Goal: Book appointment/travel/reservation

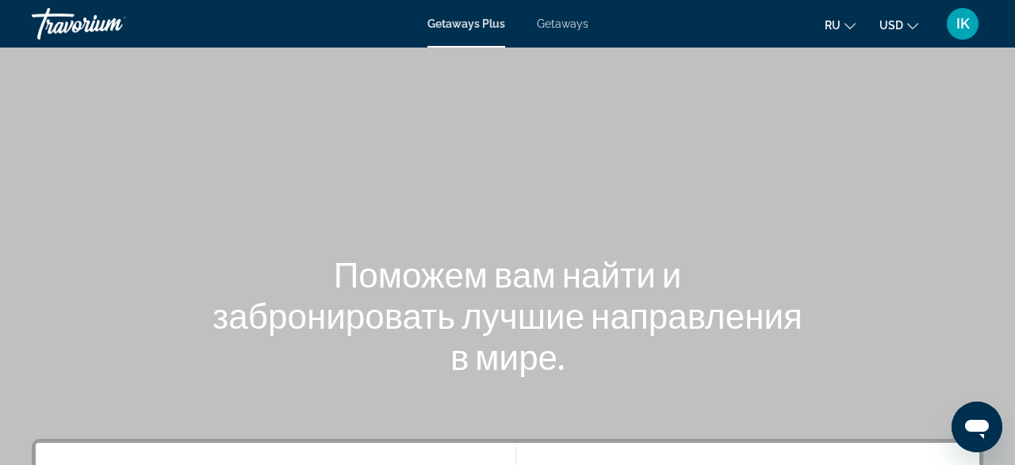
click at [847, 26] on button "ru English Español Français Italiano Português русский" at bounding box center [840, 24] width 31 height 23
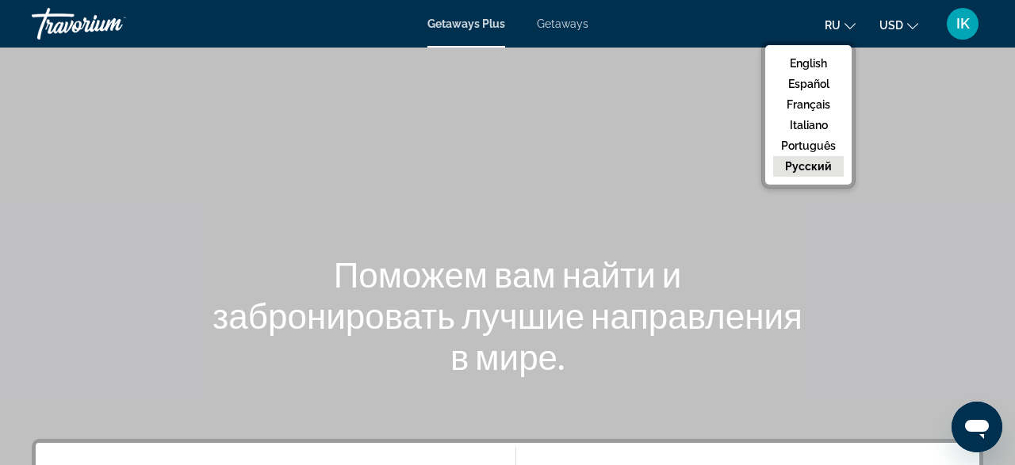
click at [654, 120] on div "Main content" at bounding box center [507, 238] width 1015 height 476
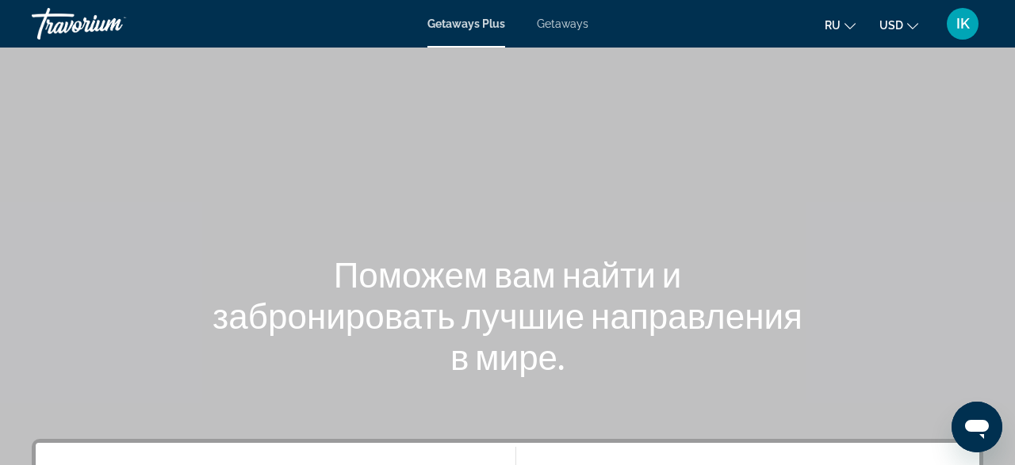
click at [562, 25] on span "Getaways" at bounding box center [563, 23] width 52 height 13
click at [429, 25] on span "Getaways Plus" at bounding box center [465, 23] width 77 height 13
click at [448, 24] on span "Getaways Plus" at bounding box center [466, 23] width 78 height 13
click at [575, 27] on span "Getaways" at bounding box center [563, 23] width 52 height 13
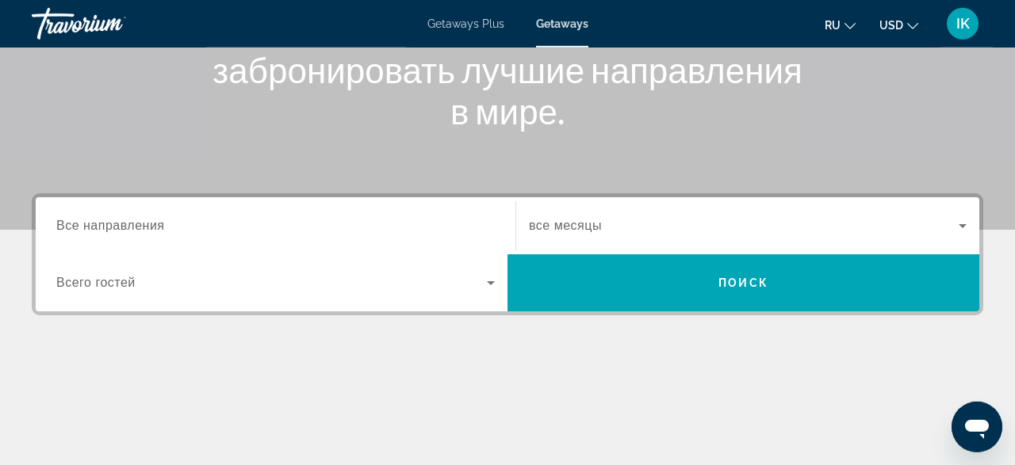
scroll to position [247, 0]
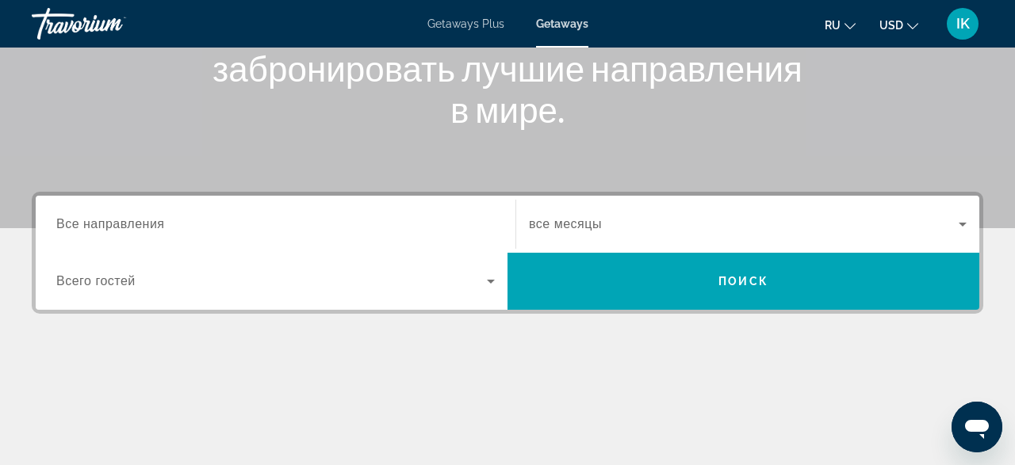
click at [147, 223] on span "Все направления" at bounding box center [110, 223] width 109 height 13
click at [147, 223] on input "Destination Все направления" at bounding box center [275, 225] width 439 height 19
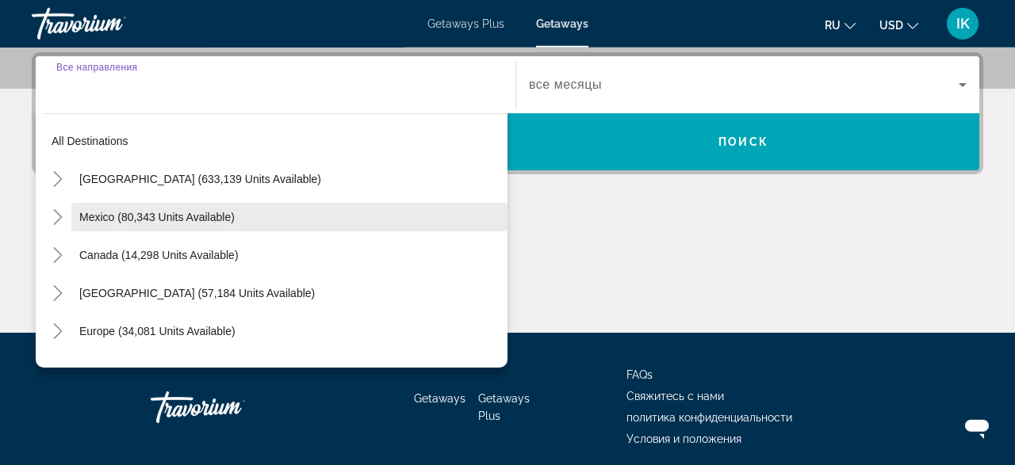
scroll to position [387, 0]
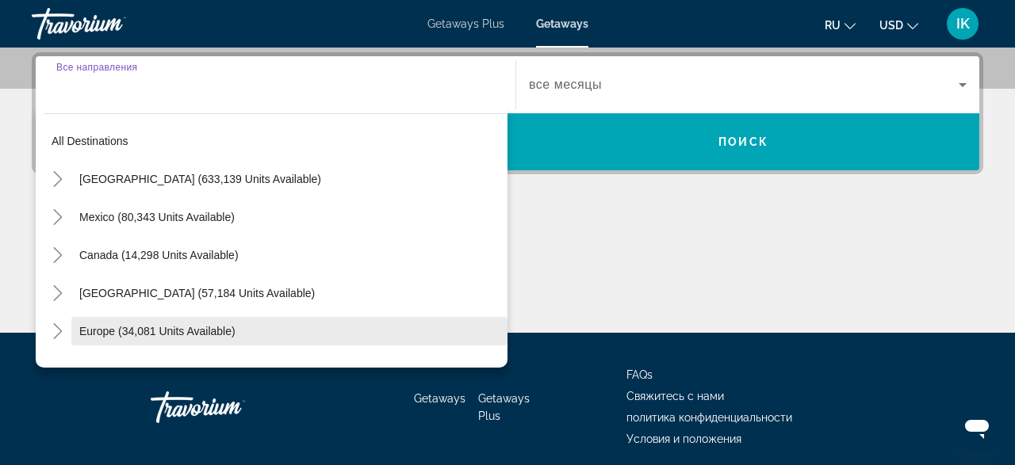
click at [204, 326] on span "Europe (34,081 units available)" at bounding box center [157, 331] width 156 height 13
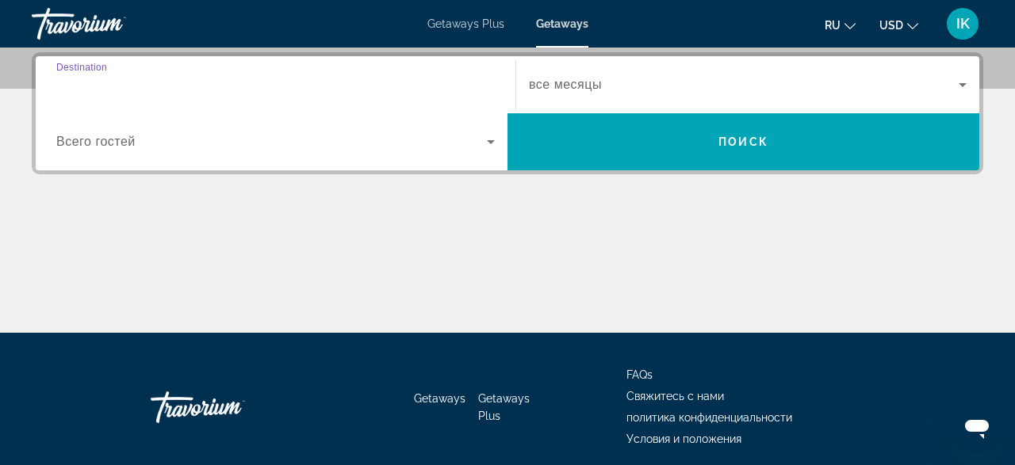
type input "**********"
click at [491, 140] on icon "Search widget" at bounding box center [491, 142] width 8 height 4
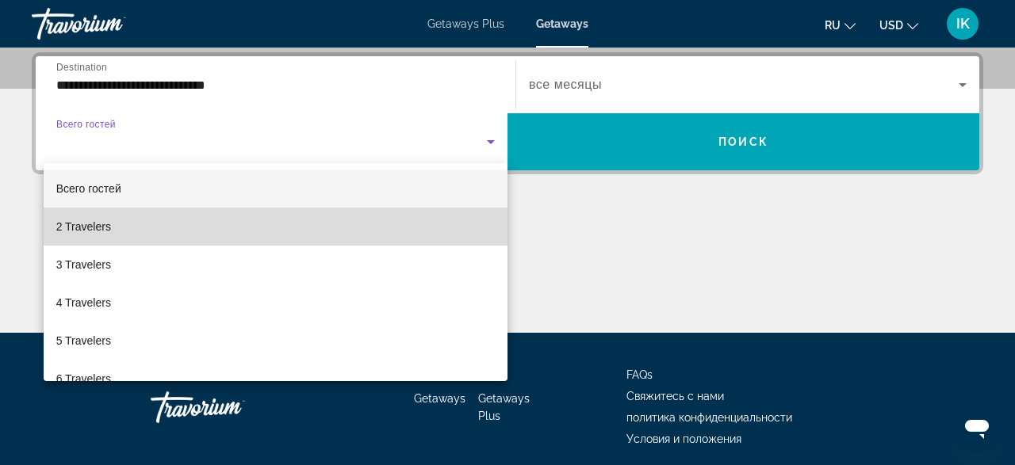
click at [212, 227] on mat-option "2 Travelers" at bounding box center [276, 227] width 464 height 38
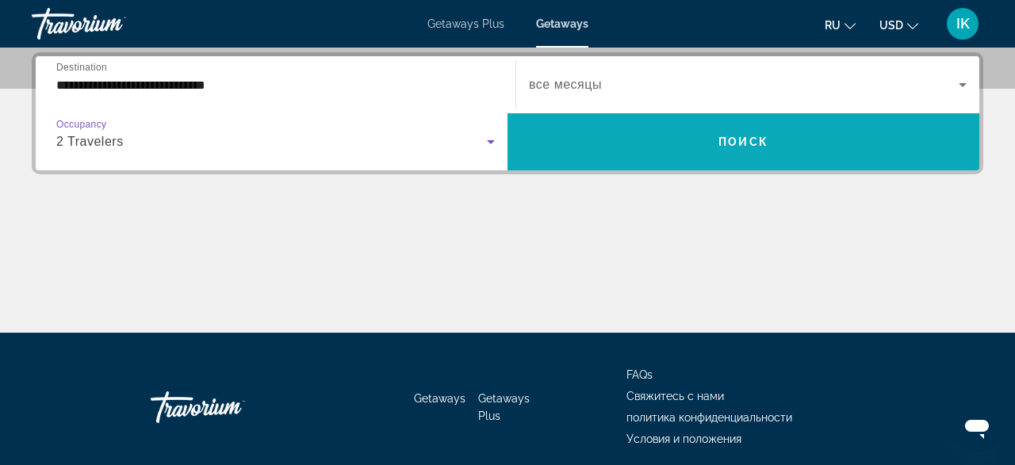
click at [746, 139] on span "Поиск" at bounding box center [743, 142] width 50 height 13
